Goal: Task Accomplishment & Management: Manage account settings

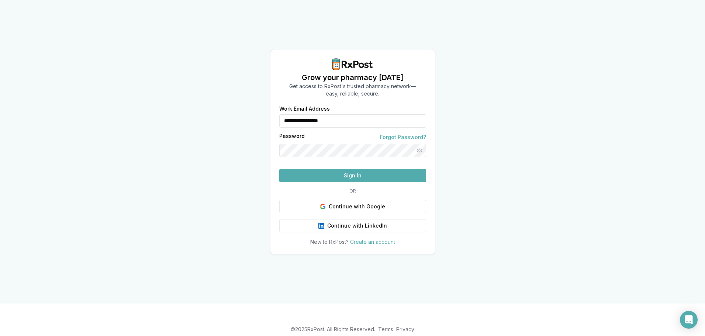
click at [347, 182] on button "Sign In" at bounding box center [352, 175] width 147 height 13
click at [354, 182] on button "Sign In" at bounding box center [352, 175] width 147 height 13
click at [355, 182] on button "Sign In" at bounding box center [352, 175] width 147 height 13
click at [350, 182] on button "Sign In" at bounding box center [352, 175] width 147 height 13
click at [420, 144] on button "Show password" at bounding box center [419, 150] width 13 height 13
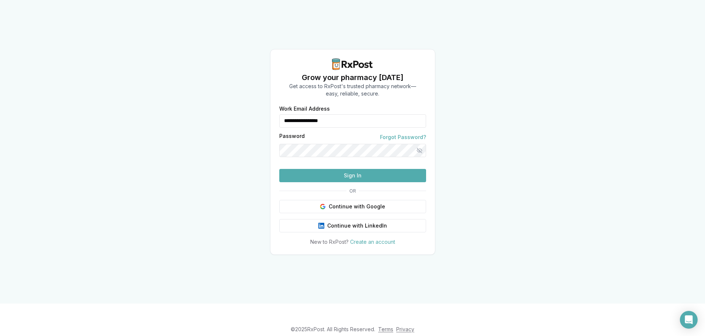
click at [350, 182] on button "Sign In" at bounding box center [352, 175] width 147 height 13
click at [354, 182] on button "Sign In" at bounding box center [352, 175] width 147 height 13
click at [332, 114] on input "Work Email Address" at bounding box center [352, 120] width 147 height 13
type input "**********"
click at [419, 144] on button "Show password" at bounding box center [419, 150] width 13 height 13
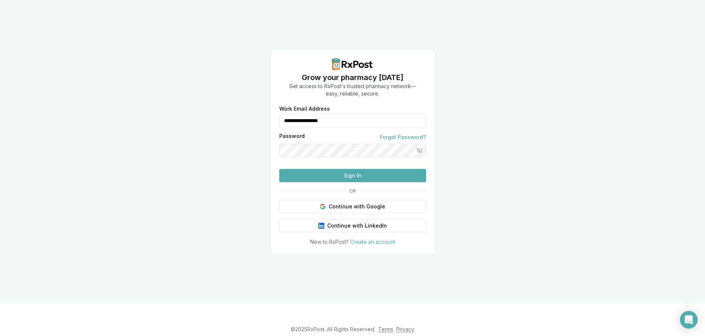
click at [351, 182] on button "Sign In" at bounding box center [352, 175] width 147 height 13
